Goal: Task Accomplishment & Management: Manage account settings

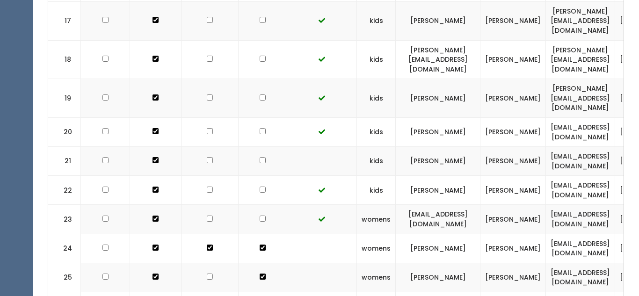
scroll to position [922, 0]
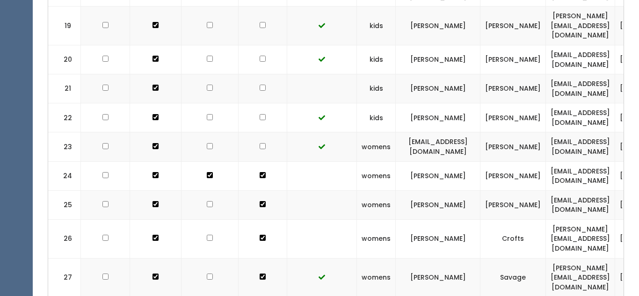
scroll to position [979, 0]
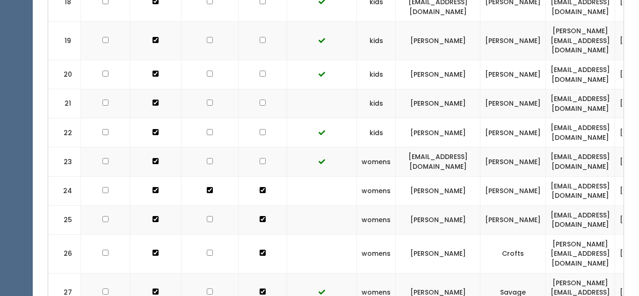
checkbox input "false"
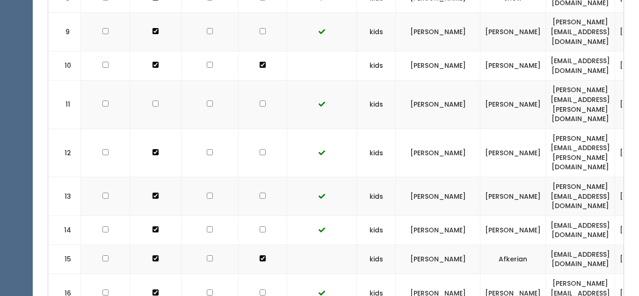
scroll to position [0, 0]
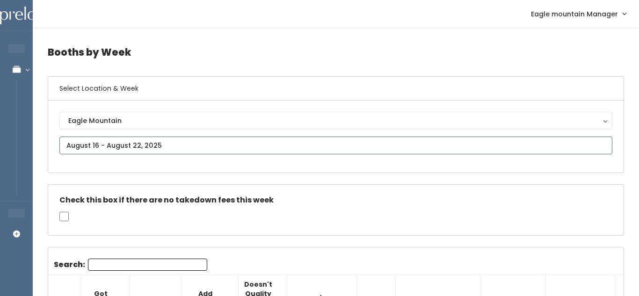
click at [195, 144] on input "text" at bounding box center [335, 146] width 553 height 18
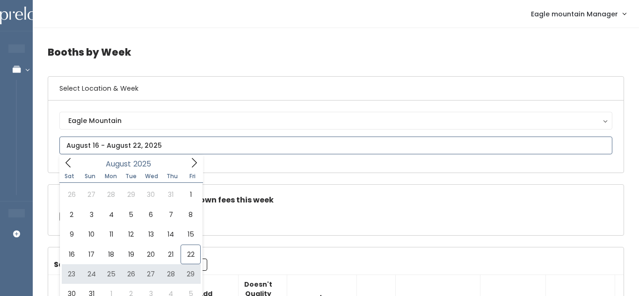
type input "[DATE] to [DATE]"
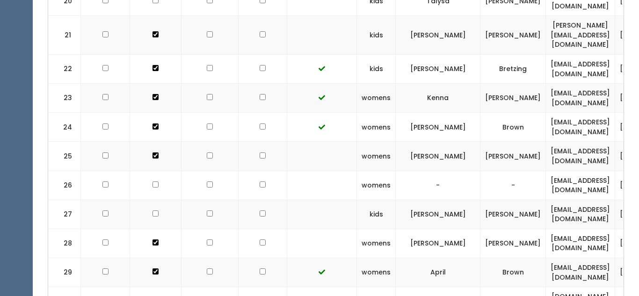
scroll to position [1014, 0]
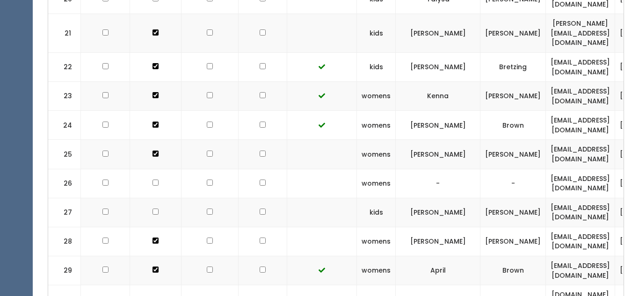
checkbox input "true"
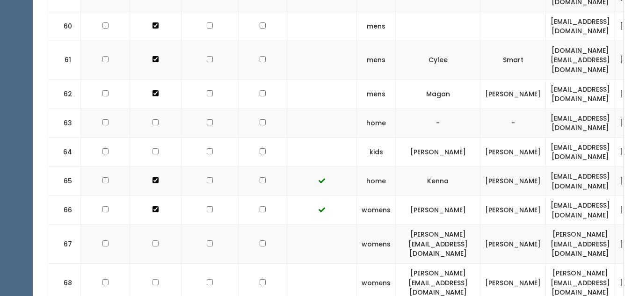
checkbox input "true"
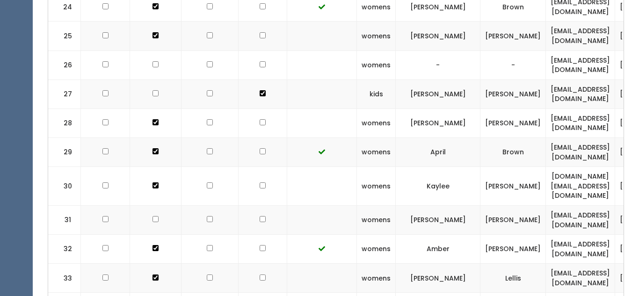
scroll to position [1134, 0]
checkbox input "true"
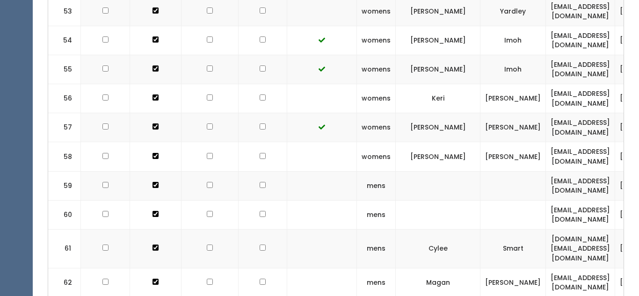
scroll to position [2068, 0]
checkbox input "true"
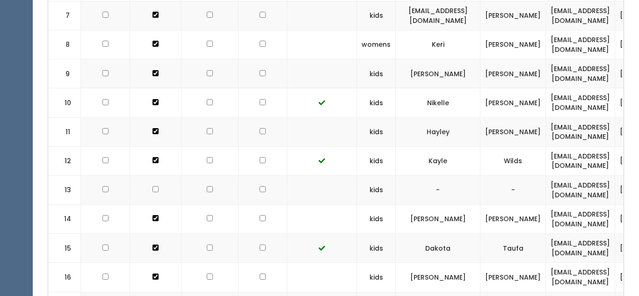
scroll to position [621, 0]
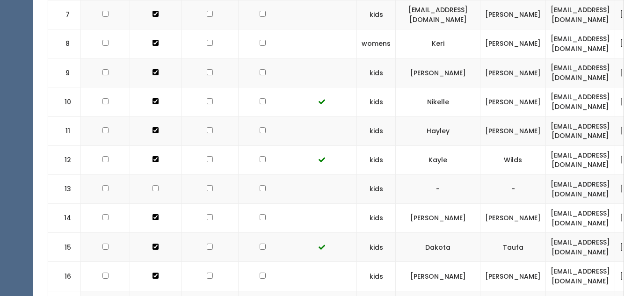
checkbox input "true"
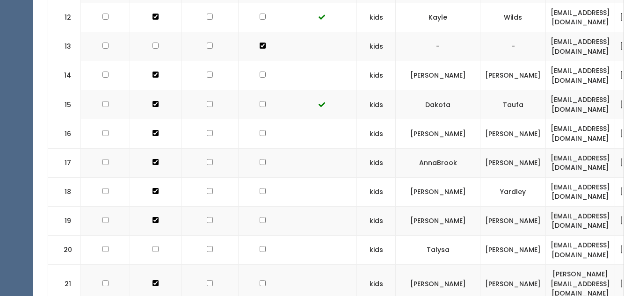
scroll to position [765, 0]
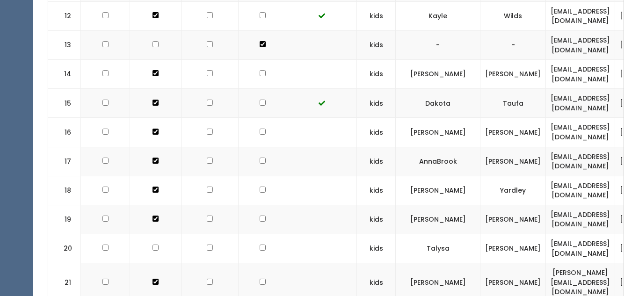
checkbox input "true"
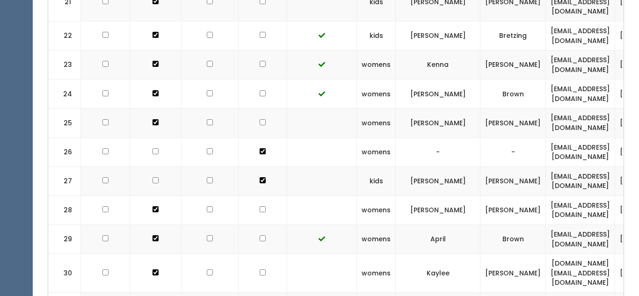
scroll to position [1051, 0]
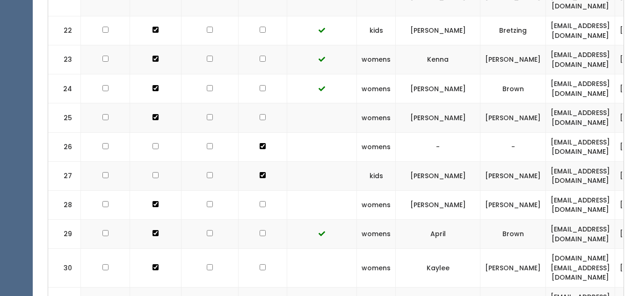
checkbox input "true"
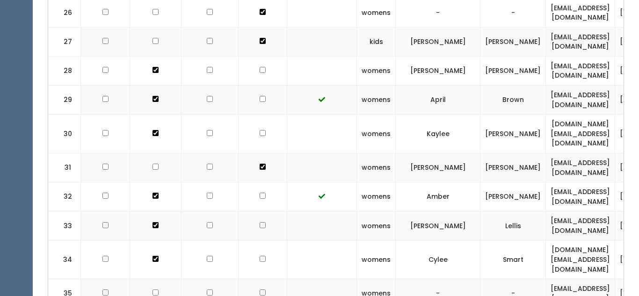
scroll to position [1199, 0]
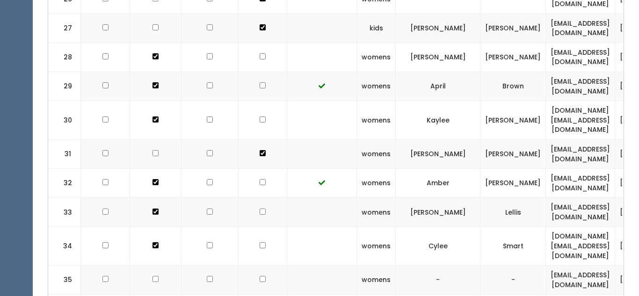
click at [255, 266] on td at bounding box center [262, 280] width 49 height 29
checkbox input "true"
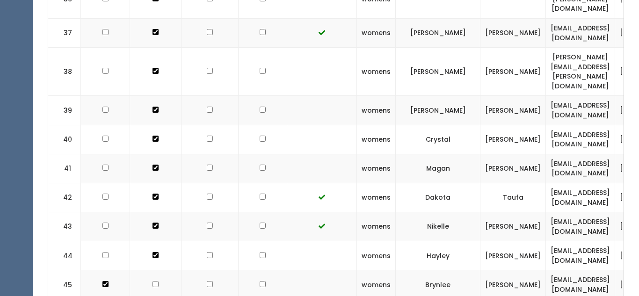
scroll to position [1586, 0]
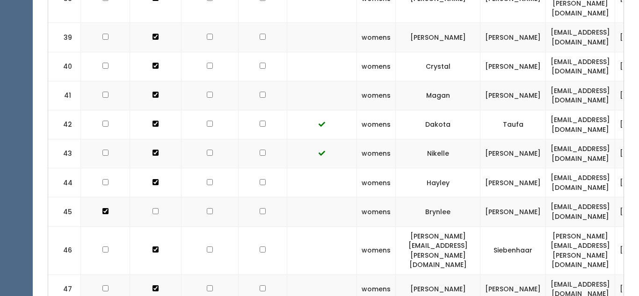
checkbox input "true"
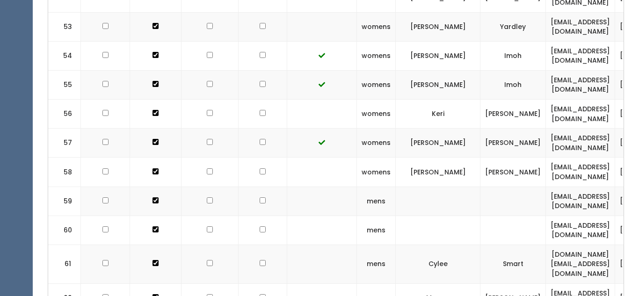
scroll to position [2256, 0]
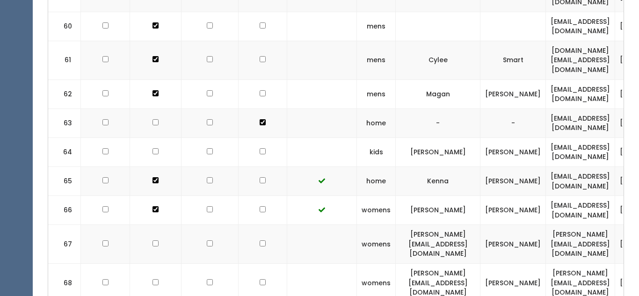
checkbox input "true"
click at [256, 264] on td at bounding box center [262, 283] width 49 height 39
checkbox input "true"
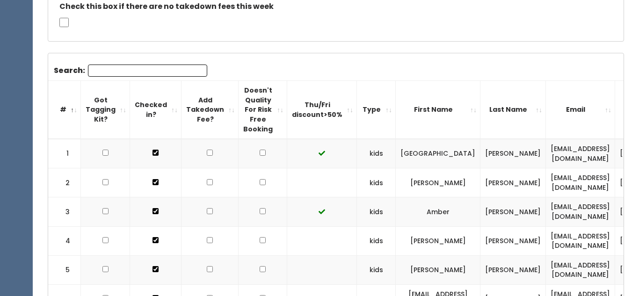
scroll to position [0, 0]
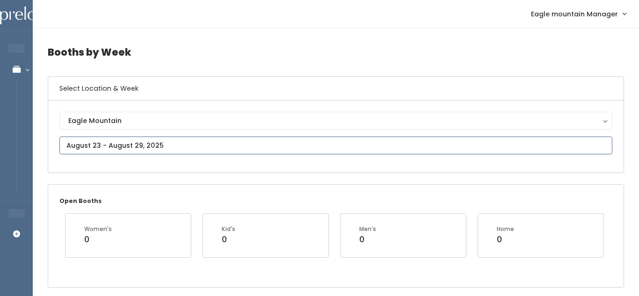
click at [207, 141] on input "text" at bounding box center [335, 146] width 553 height 18
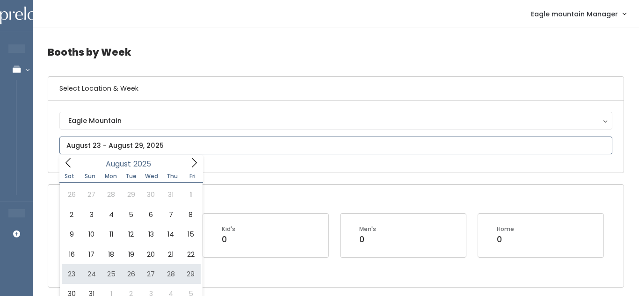
type input "[DATE] to [DATE]"
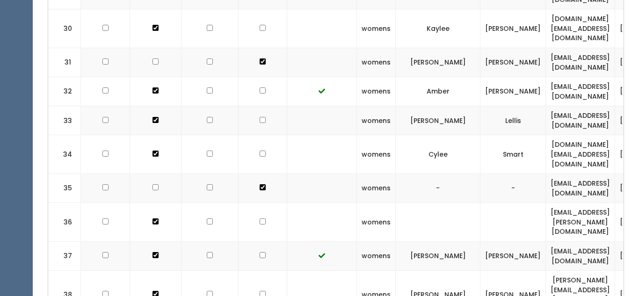
scroll to position [1323, 0]
